Goal: Information Seeking & Learning: Learn about a topic

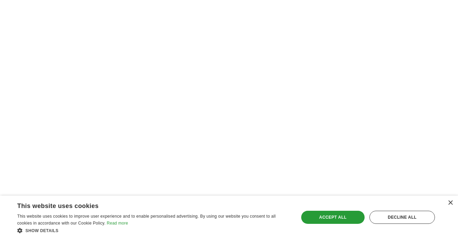
scroll to position [1387, 0]
click at [451, 203] on div "×" at bounding box center [450, 203] width 5 height 5
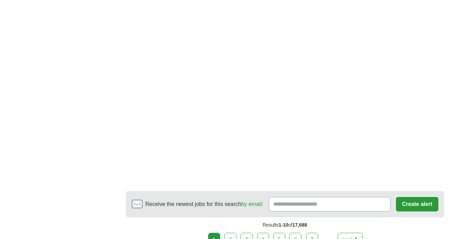
scroll to position [1484, 0]
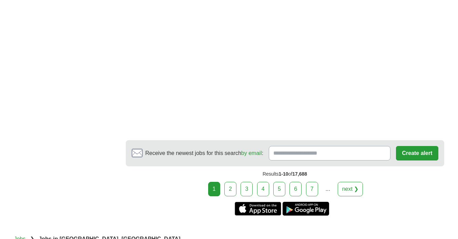
click at [230, 187] on link "2" at bounding box center [231, 189] width 12 height 14
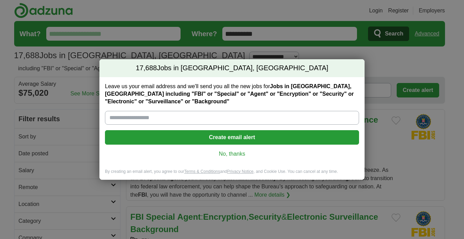
click at [235, 153] on link "No, thanks" at bounding box center [231, 154] width 243 height 8
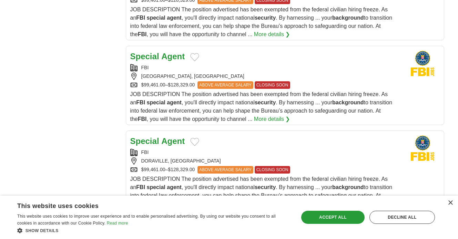
scroll to position [1296, 0]
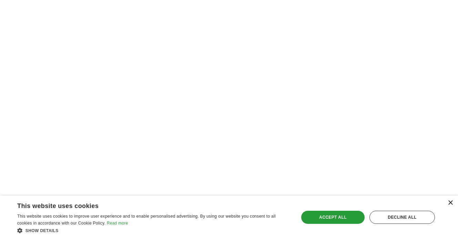
click at [451, 204] on div "×" at bounding box center [450, 203] width 5 height 5
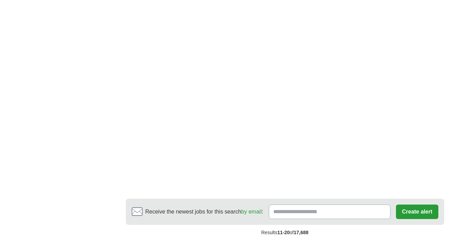
scroll to position [1383, 0]
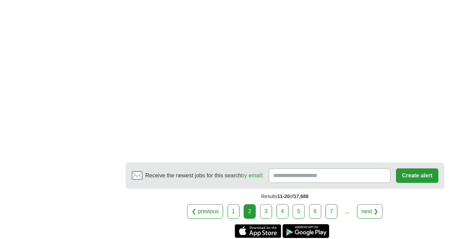
click at [267, 212] on link "3" at bounding box center [266, 212] width 12 height 14
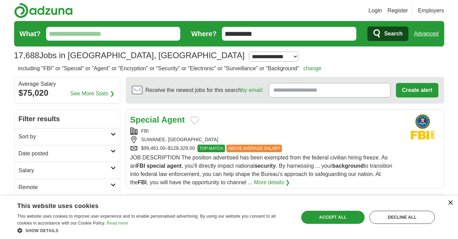
click at [451, 205] on div "×" at bounding box center [450, 203] width 5 height 5
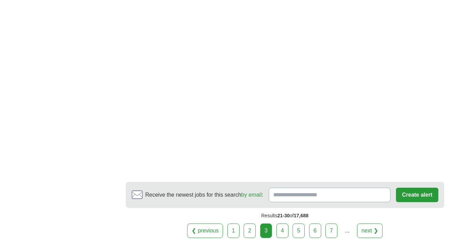
scroll to position [1338, 0]
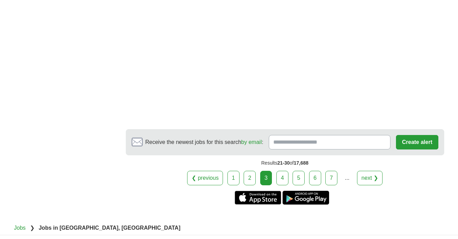
click at [285, 181] on link "4" at bounding box center [283, 178] width 12 height 14
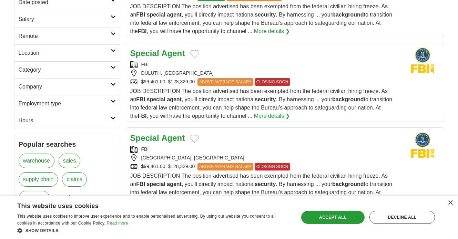
scroll to position [123, 0]
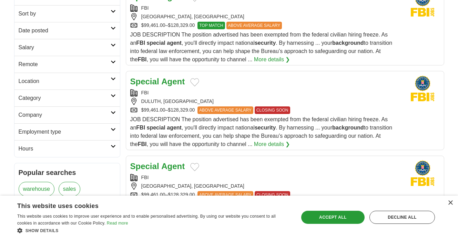
click at [160, 81] on link "Special Agent" at bounding box center [157, 81] width 55 height 9
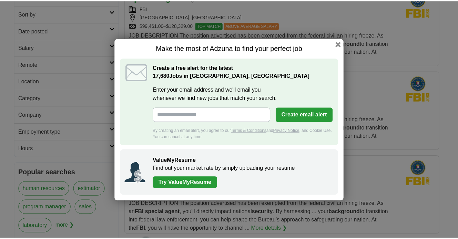
scroll to position [123, 0]
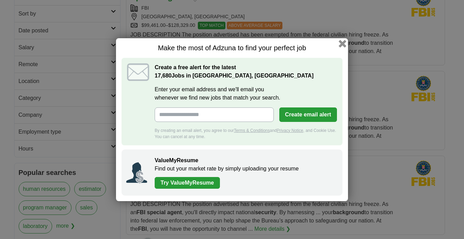
click at [344, 43] on button "button" at bounding box center [342, 44] width 8 height 8
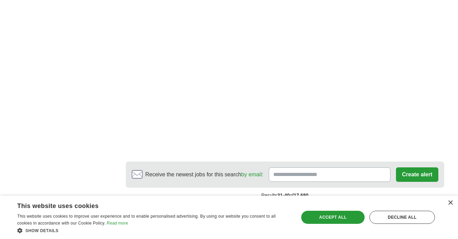
scroll to position [1276, 0]
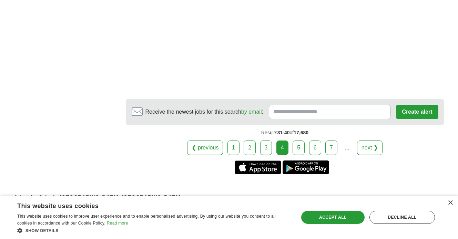
click at [300, 148] on link "5" at bounding box center [299, 148] width 12 height 14
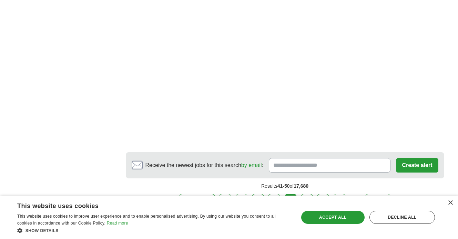
scroll to position [1376, 0]
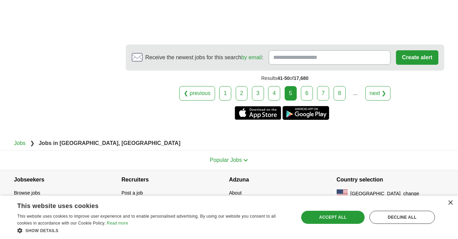
click at [306, 97] on link "6" at bounding box center [307, 93] width 12 height 14
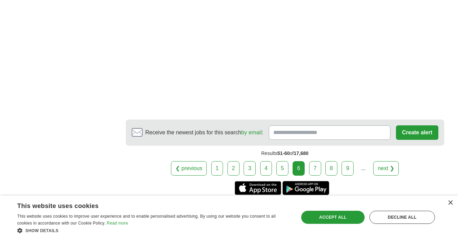
scroll to position [1361, 0]
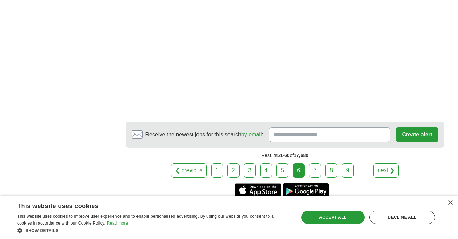
click at [315, 170] on link "7" at bounding box center [315, 171] width 12 height 14
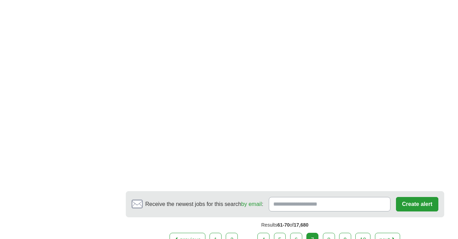
scroll to position [1268, 0]
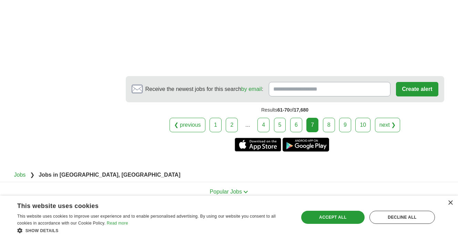
click at [328, 125] on link "8" at bounding box center [329, 125] width 12 height 14
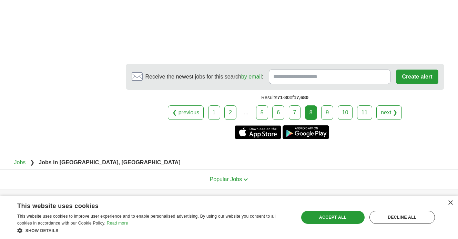
scroll to position [1406, 0]
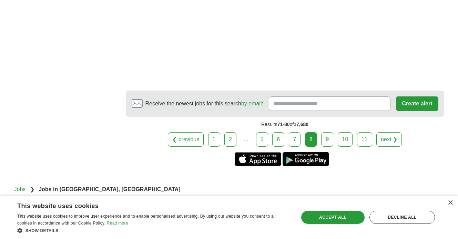
click at [326, 138] on link "9" at bounding box center [327, 139] width 12 height 14
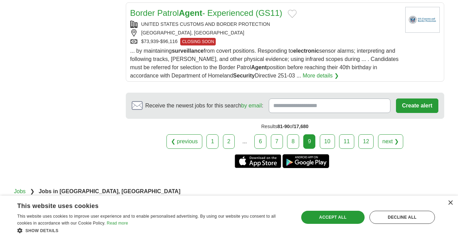
scroll to position [938, 0]
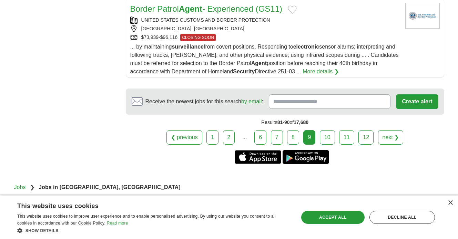
click at [328, 137] on link "10" at bounding box center [327, 137] width 15 height 14
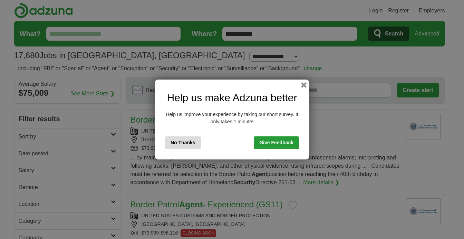
click at [187, 143] on button "No Thanks" at bounding box center [183, 143] width 36 height 13
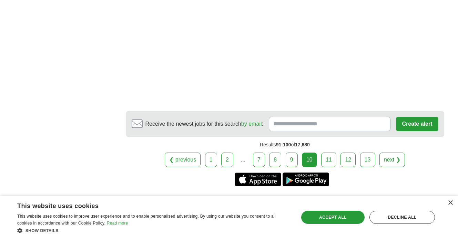
scroll to position [1407, 0]
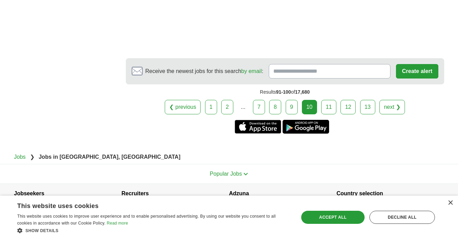
click at [328, 107] on link "11" at bounding box center [328, 107] width 15 height 14
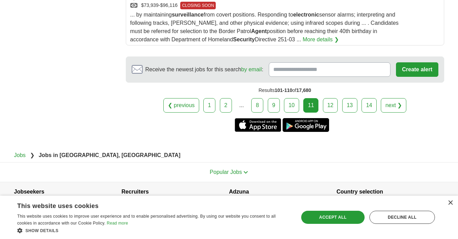
scroll to position [973, 0]
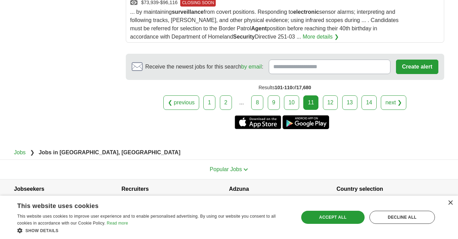
click at [329, 101] on link "12" at bounding box center [330, 103] width 15 height 14
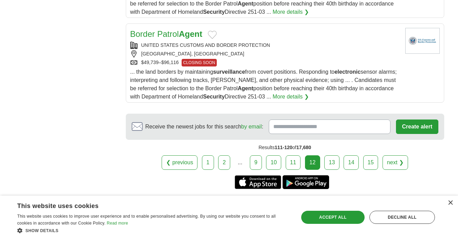
scroll to position [931, 0]
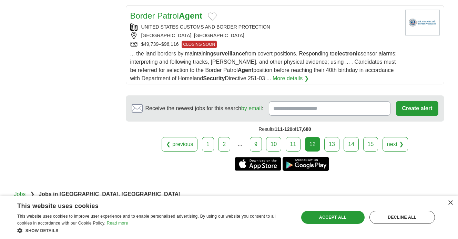
click at [334, 145] on link "13" at bounding box center [332, 144] width 15 height 14
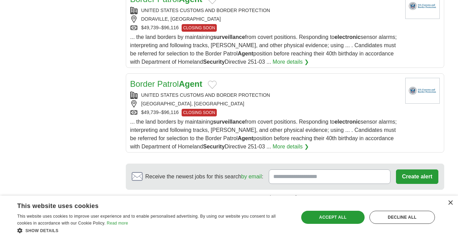
scroll to position [982, 0]
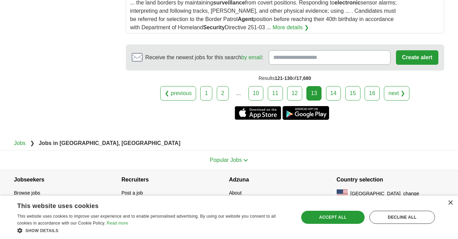
click at [332, 91] on link "14" at bounding box center [333, 93] width 15 height 14
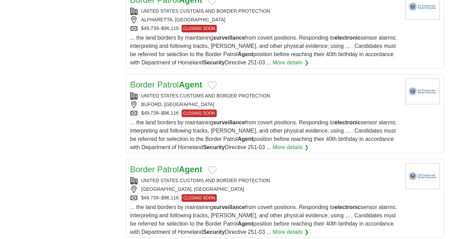
scroll to position [923, 0]
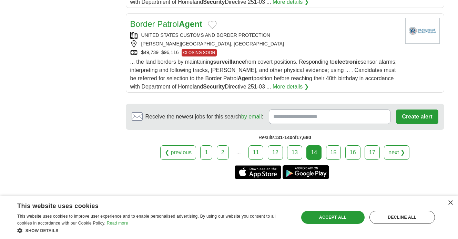
click at [335, 155] on link "15" at bounding box center [333, 153] width 15 height 14
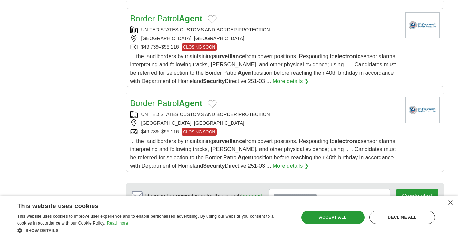
scroll to position [982, 0]
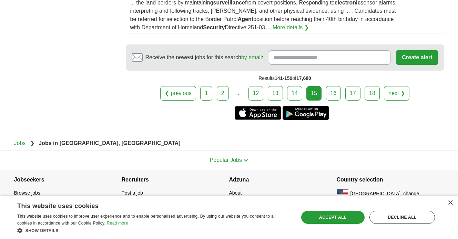
click at [332, 97] on link "16" at bounding box center [333, 93] width 15 height 14
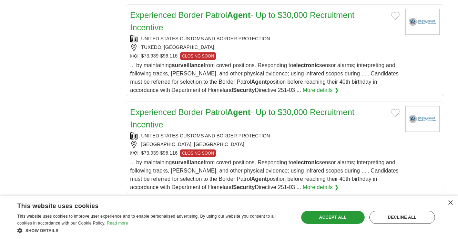
scroll to position [1032, 0]
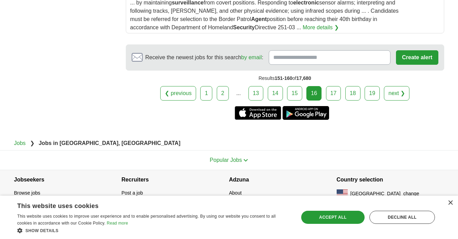
click at [333, 92] on link "17" at bounding box center [333, 93] width 15 height 14
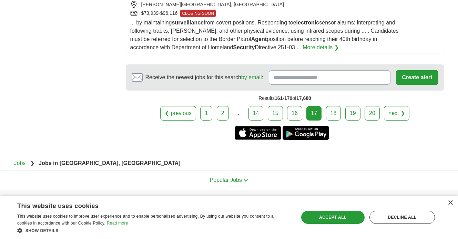
scroll to position [1106, 0]
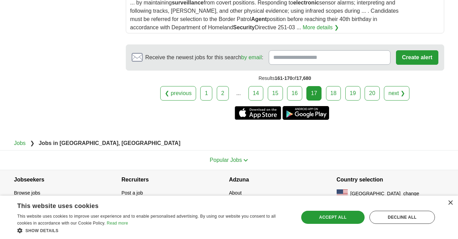
click at [334, 92] on link "18" at bounding box center [333, 93] width 15 height 14
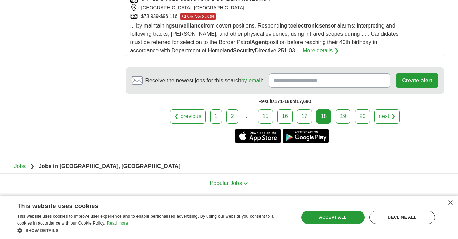
scroll to position [1081, 0]
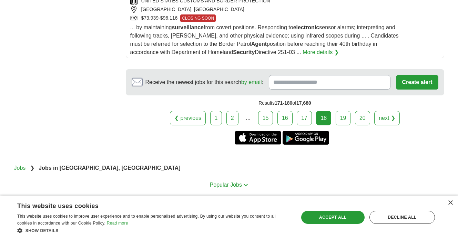
click at [345, 117] on link "19" at bounding box center [343, 118] width 15 height 14
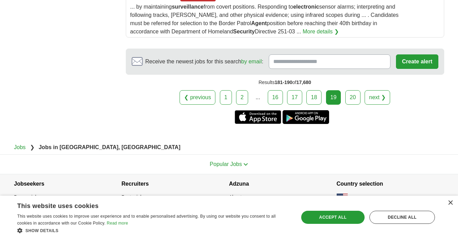
scroll to position [1106, 0]
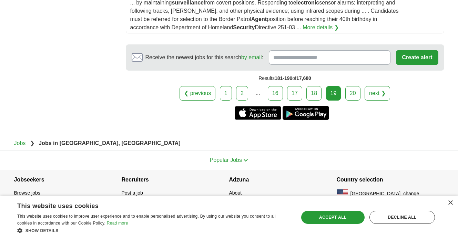
click at [354, 96] on link "20" at bounding box center [353, 93] width 15 height 14
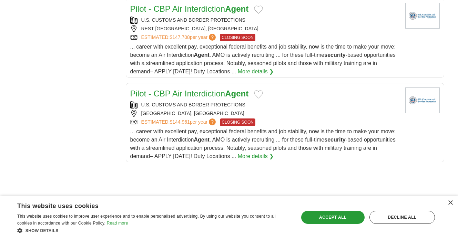
scroll to position [905, 0]
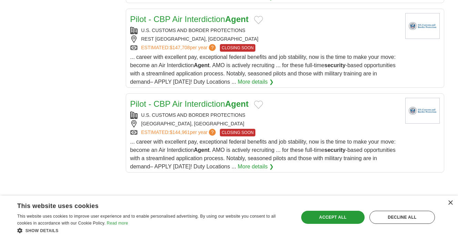
click at [199, 107] on link "Pilot - CBP Air Interdiction Agent" at bounding box center [189, 103] width 119 height 9
